Goal: Check status: Check status

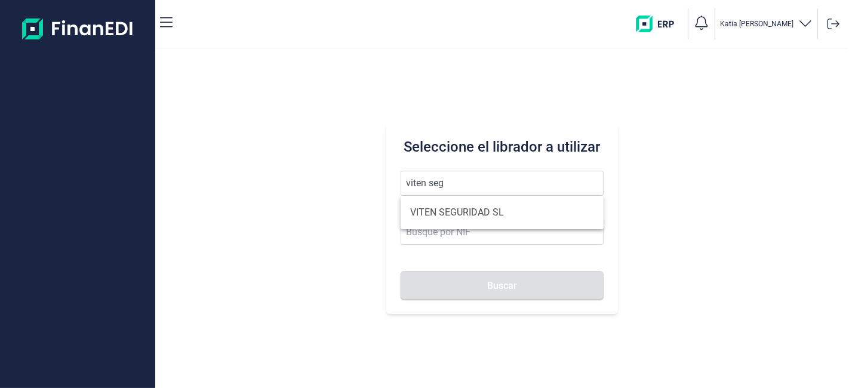
click at [401, 271] on button "Buscar" at bounding box center [502, 285] width 202 height 29
click at [456, 227] on ul "VITEN SEGURIDAD SL" at bounding box center [502, 212] width 202 height 33
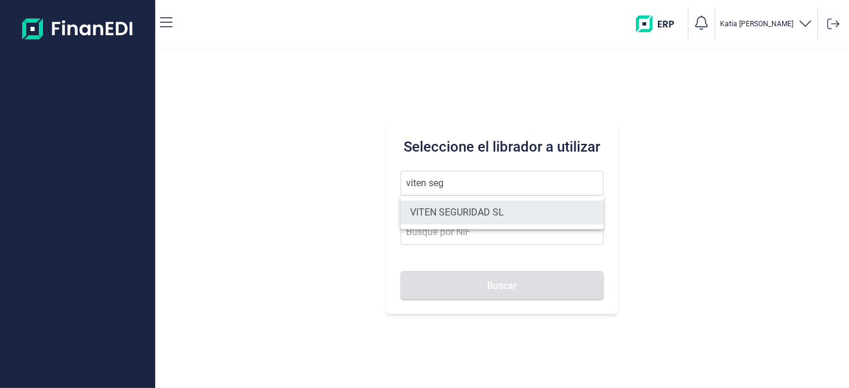
click at [454, 217] on li "VITEN SEGURIDAD SL" at bounding box center [502, 213] width 202 height 24
type input "VITEN SEGURIDAD SL"
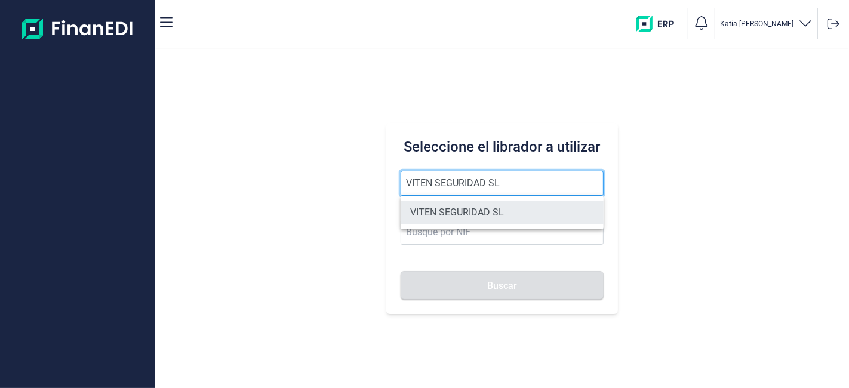
type input "B83744680"
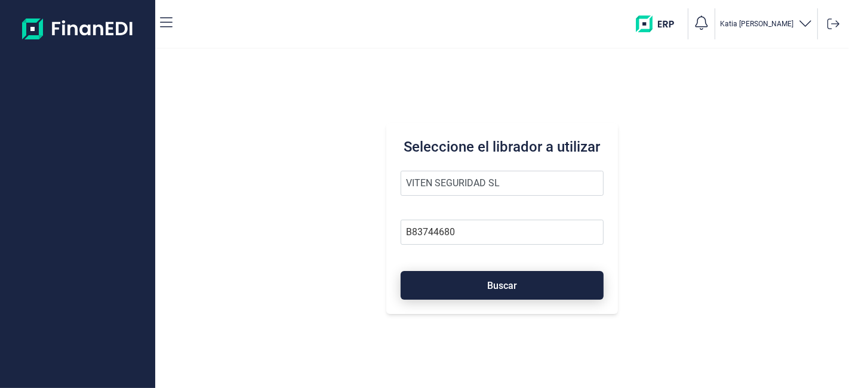
click at [492, 291] on button "Buscar" at bounding box center [502, 285] width 202 height 29
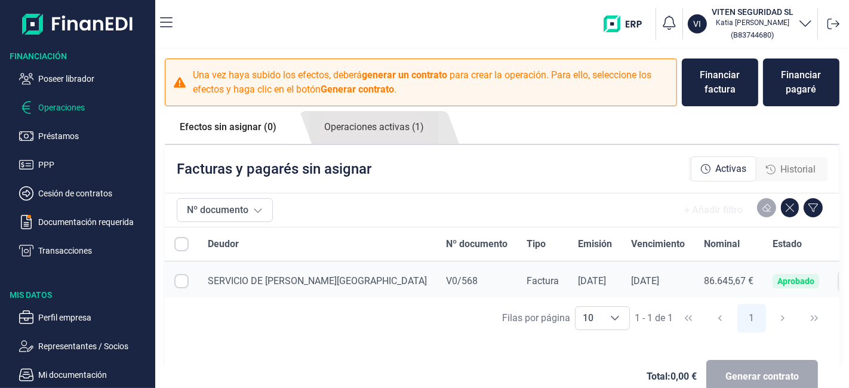
checkbox input "true"
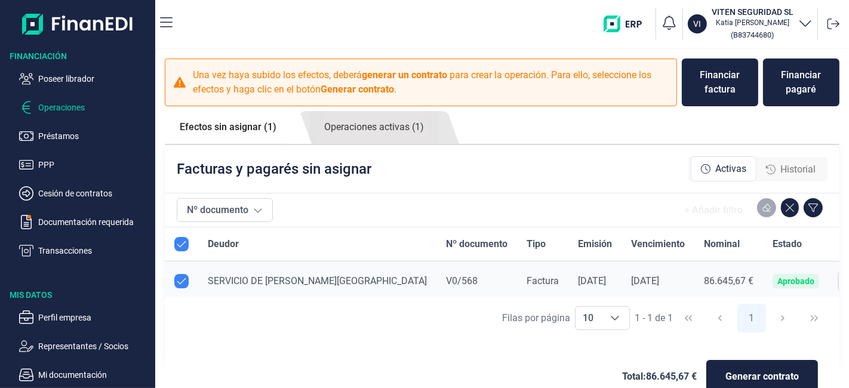
checkbox input "true"
click at [399, 129] on link "Operaciones activas (1)" at bounding box center [374, 127] width 130 height 33
